Goal: Communication & Community: Answer question/provide support

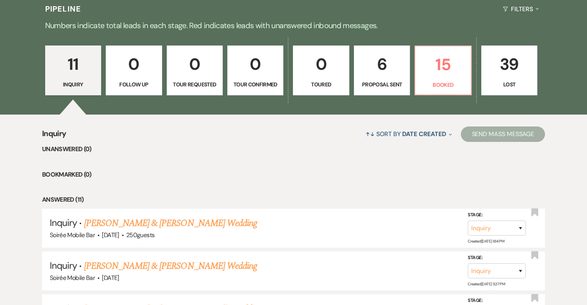
scroll to position [187, 0]
click at [436, 74] on p "15" at bounding box center [443, 64] width 46 height 26
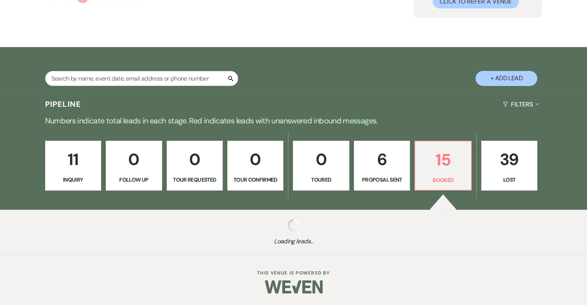
scroll to position [187, 0]
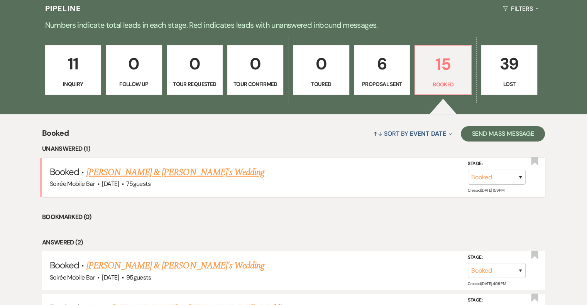
click at [165, 175] on link "[PERSON_NAME] & [PERSON_NAME]'s Wedding" at bounding box center [175, 172] width 178 height 14
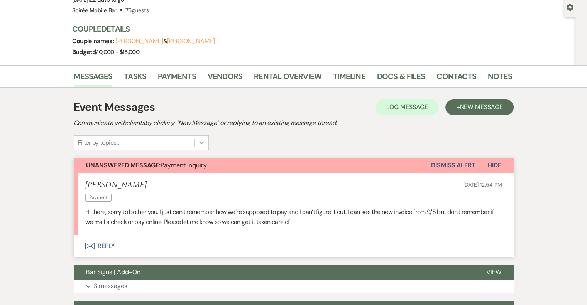
scroll to position [73, 0]
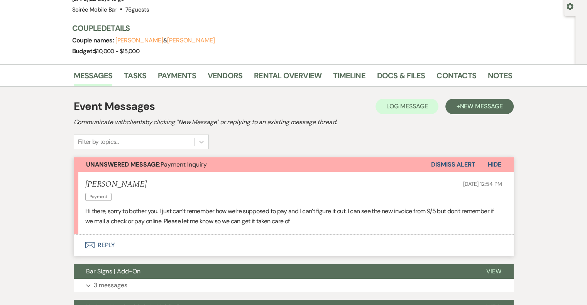
click at [104, 245] on button "Envelope Reply" at bounding box center [294, 246] width 440 height 22
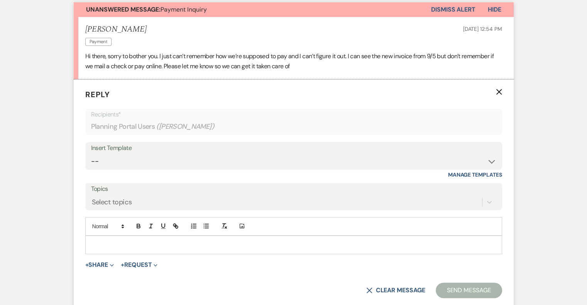
scroll to position [235, 0]
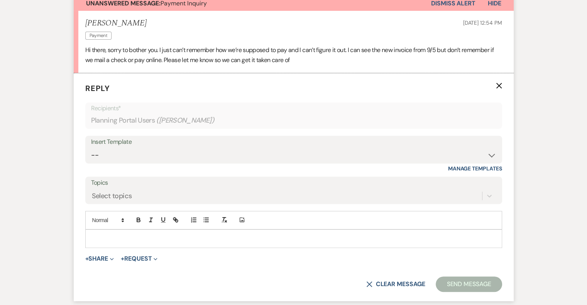
click at [106, 239] on p at bounding box center [293, 239] width 404 height 8
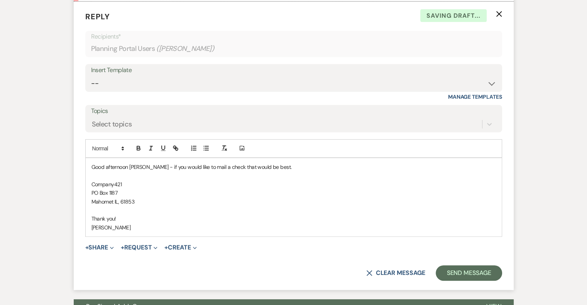
scroll to position [307, 0]
click at [470, 270] on button "Send Message" at bounding box center [468, 272] width 66 height 15
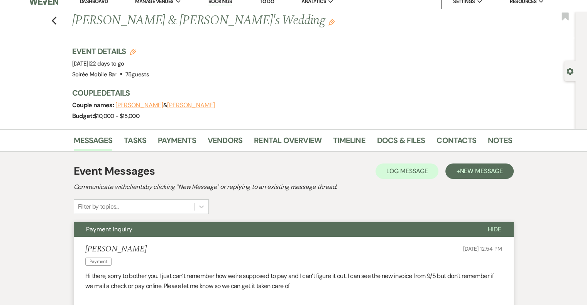
scroll to position [0, 0]
